Goal: Contribute content: Add original content to the website for others to see

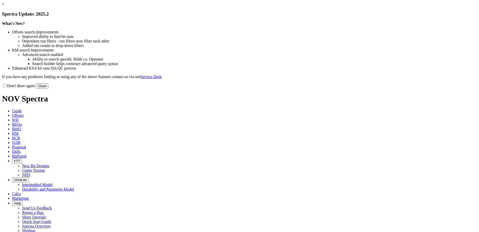
click at [48, 89] on button "Close" at bounding box center [42, 85] width 13 height 5
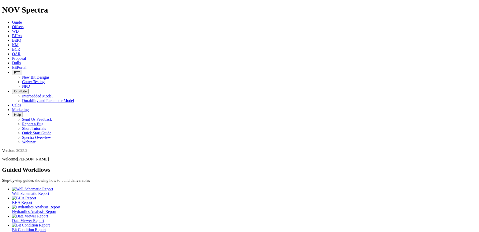
click at [21, 61] on span "Dulls" at bounding box center [16, 63] width 9 height 4
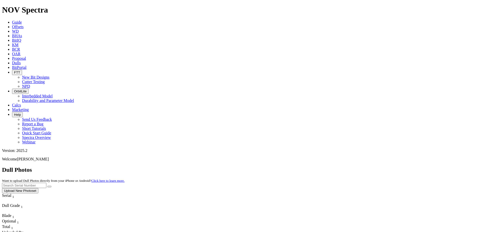
click at [46, 183] on input "text" at bounding box center [24, 185] width 44 height 5
type input "A315376"
click at [51, 186] on button "submit" at bounding box center [49, 187] width 4 height 2
click at [38, 188] on button "Upload New Photoset" at bounding box center [20, 190] width 36 height 5
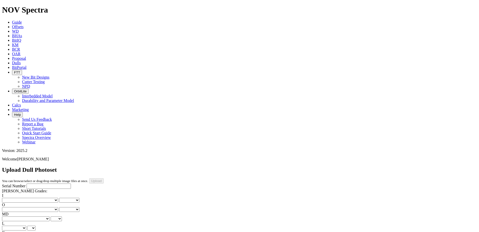
click at [31, 183] on input "Serial Number" at bounding box center [49, 185] width 44 height 5
type input "A315376"
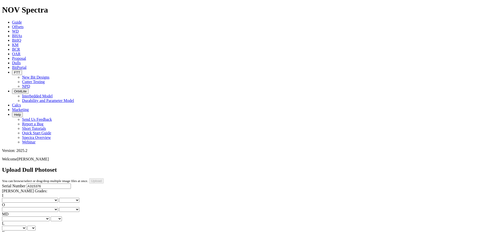
click at [27, 198] on select "No lost, worn or damaged cutters 0 1 2 3 4 5 6 7 8 No diamond table left on any…" at bounding box center [30, 200] width 56 height 5
select select "number:1"
click at [10, 198] on select "No lost, worn or damaged cutters 0 1 2 3 4 5 6 7 8 No diamond table left on any…" at bounding box center [30, 200] width 56 height 5
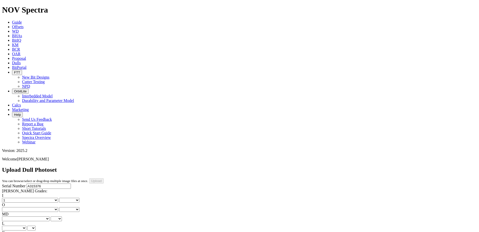
select select "number:1"
click at [48, 207] on select "No lost, worn or damaged cutters 0 1 2 3 4 5 6 7 8 No diamond table left on any…" at bounding box center [30, 209] width 56 height 5
select select "number:1"
click at [36, 207] on select "No lost, worn or damaged cutters 0 1 2 3 4 5 6 7 8 No diamond table left on any…" at bounding box center [30, 209] width 56 height 5
select select "number:1"
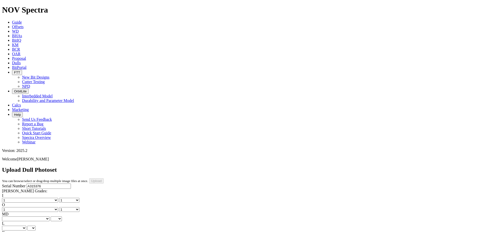
click at [22, 216] on select "BF - Bond Failure BT - Broken Teeth/Cutters BU - Balled Up Bit CR - Cored CT - …" at bounding box center [26, 218] width 48 height 5
select select "string:WT"
click at [10, 216] on select "BF - Bond Failure BT - Broken Teeth/Cutters BU - Balled Up Bit CR - Cored CT - …" at bounding box center [26, 218] width 48 height 5
select select "string:WT"
click at [26, 225] on select "A - All C - Cone G - Gauge N - Nose S - Shoulder T - Taper" at bounding box center [14, 227] width 24 height 5
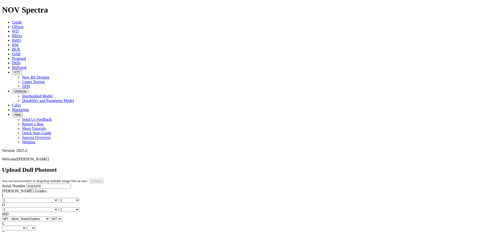
select select "string:C"
click at [26, 225] on select "A - All C - Cone G - Gauge N - Nose S - Shoulder T - Taper" at bounding box center [14, 227] width 24 height 5
select select "string:C"
click at [26, 225] on select "A - All C - Cone G - Gauge N - Nose S - Shoulder T - Taper" at bounding box center [14, 227] width 24 height 5
select select "string:A"
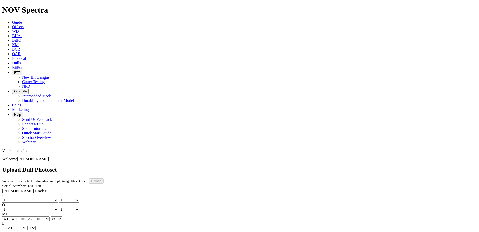
click at [26, 225] on select "A - All C - Cone G - Gauge N - Nose S - Shoulder T - Taper" at bounding box center [14, 227] width 24 height 5
select select "string:A"
select select "string:X"
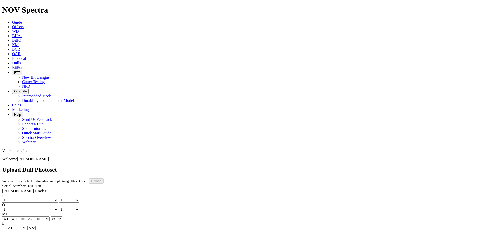
select select "string:X"
select select "string:NO"
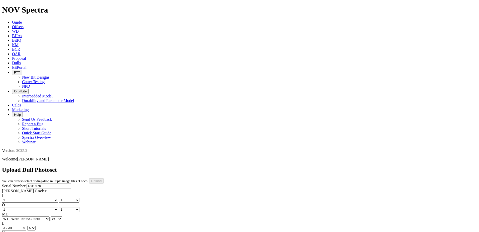
select select "string:NO"
select select "string:I"
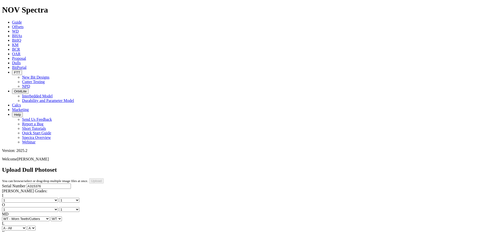
select select "string:TD"
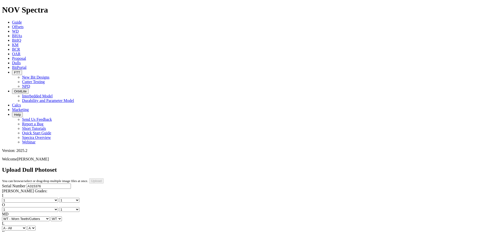
type input "[DATE]"
click at [104, 178] on input "Upload" at bounding box center [96, 180] width 15 height 5
